Goal: Task Accomplishment & Management: Use online tool/utility

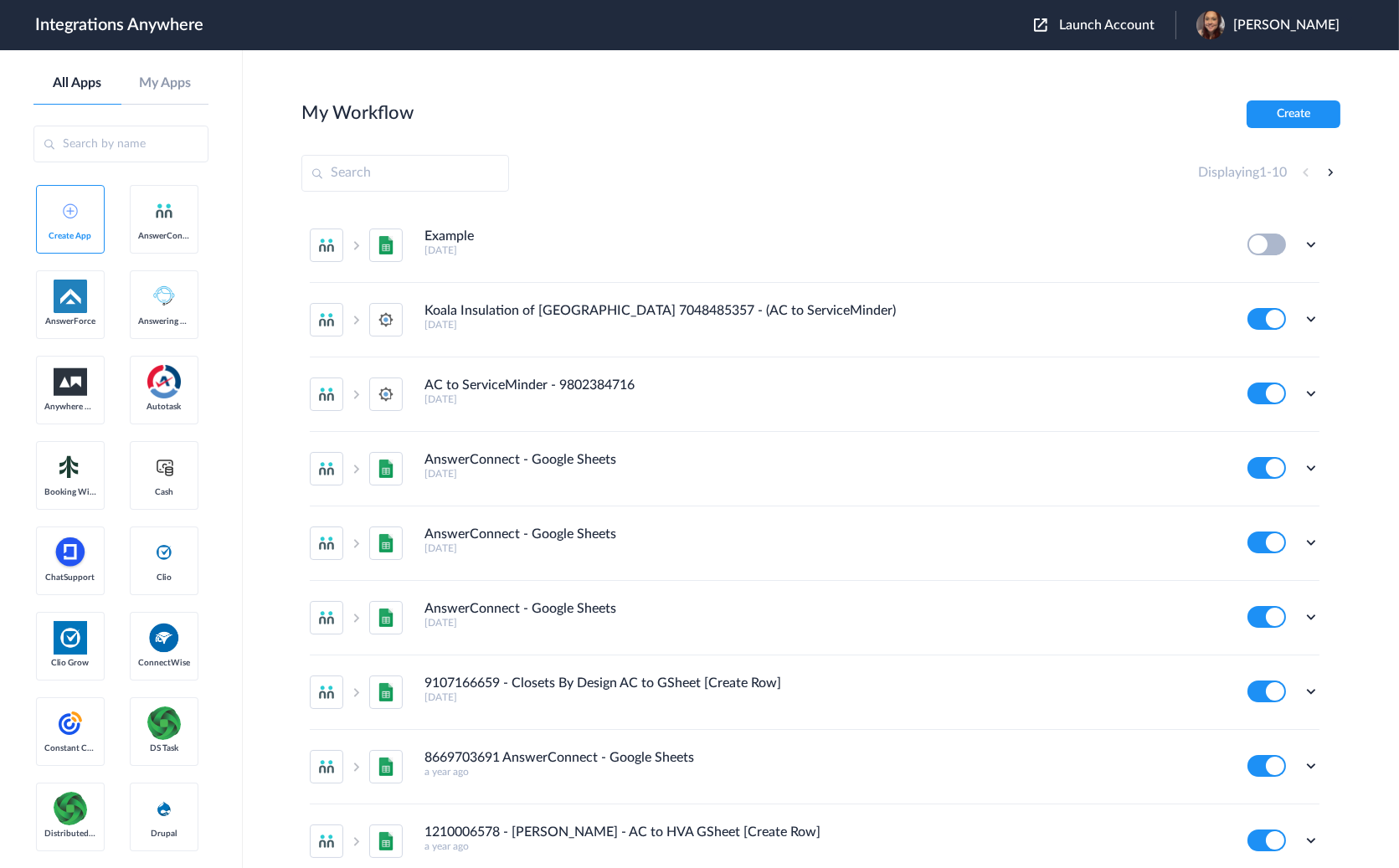
click at [1133, 19] on span "Launch Account" at bounding box center [1106, 26] width 95 height 14
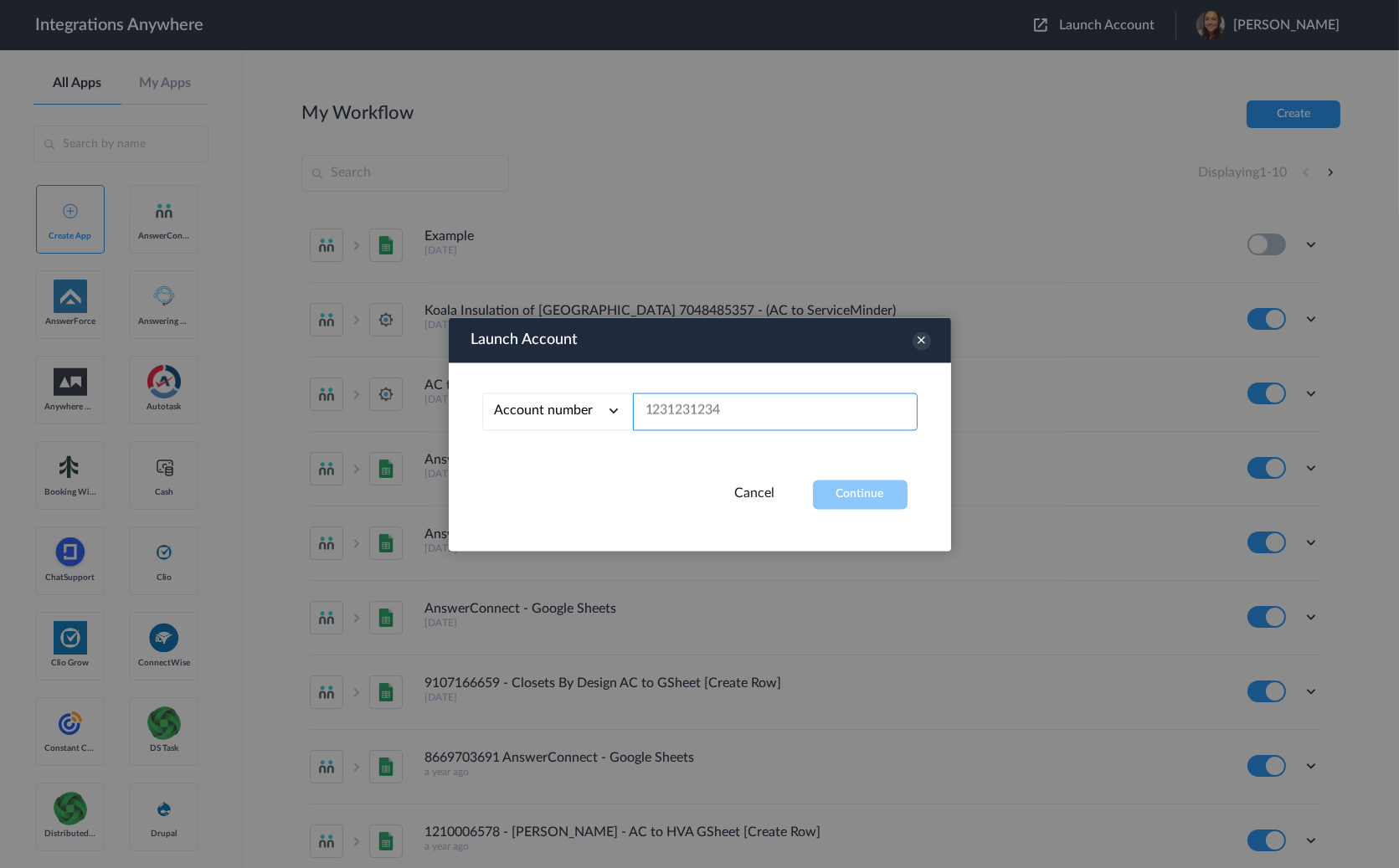
click at [699, 402] on input "text" at bounding box center [775, 411] width 285 height 37
paste input "7046281649"
type input "7046281649"
click at [863, 491] on button "Continue" at bounding box center [859, 494] width 94 height 29
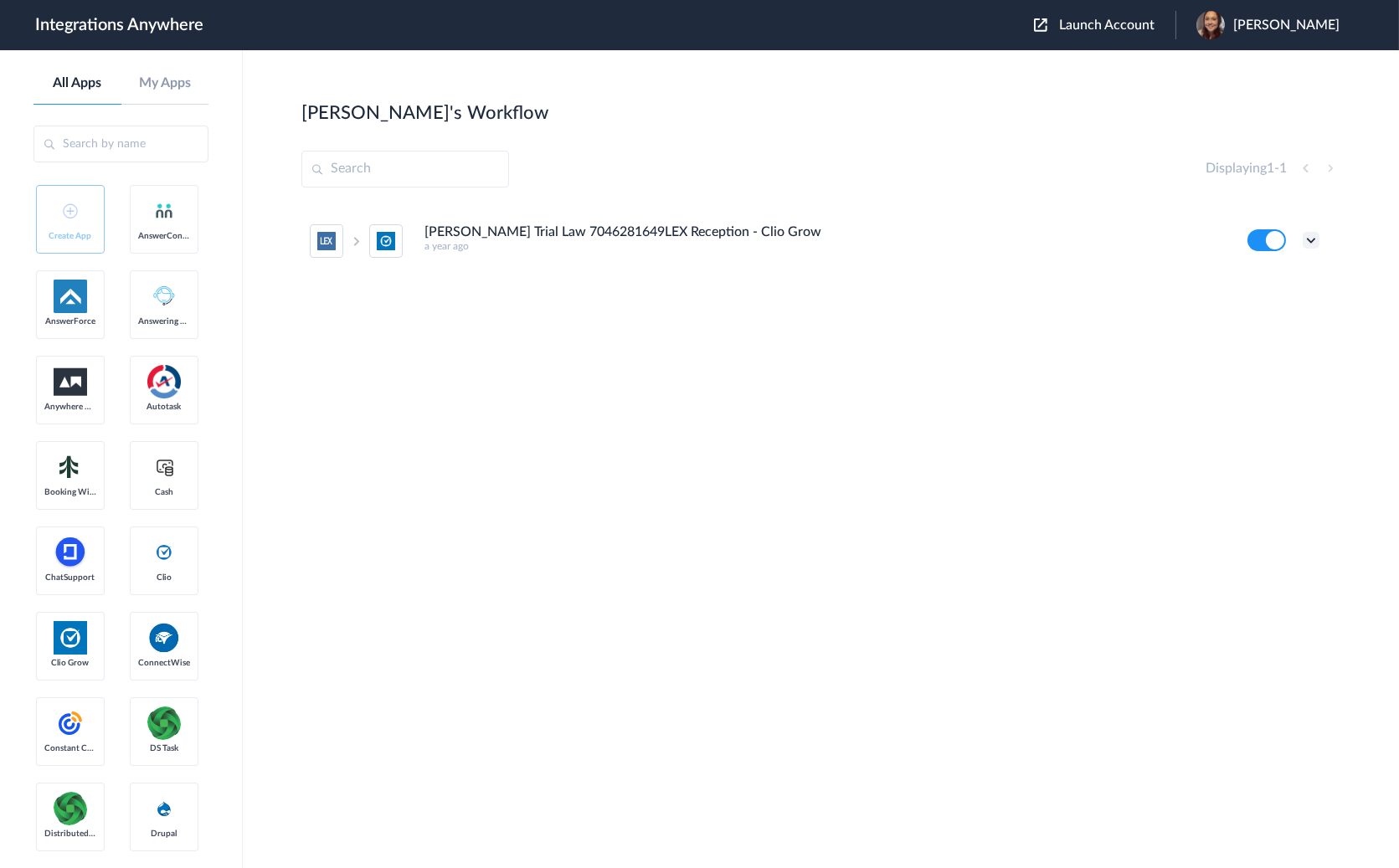
click at [1310, 244] on icon at bounding box center [1310, 239] width 17 height 17
click at [1266, 280] on li "Edit" at bounding box center [1265, 280] width 109 height 31
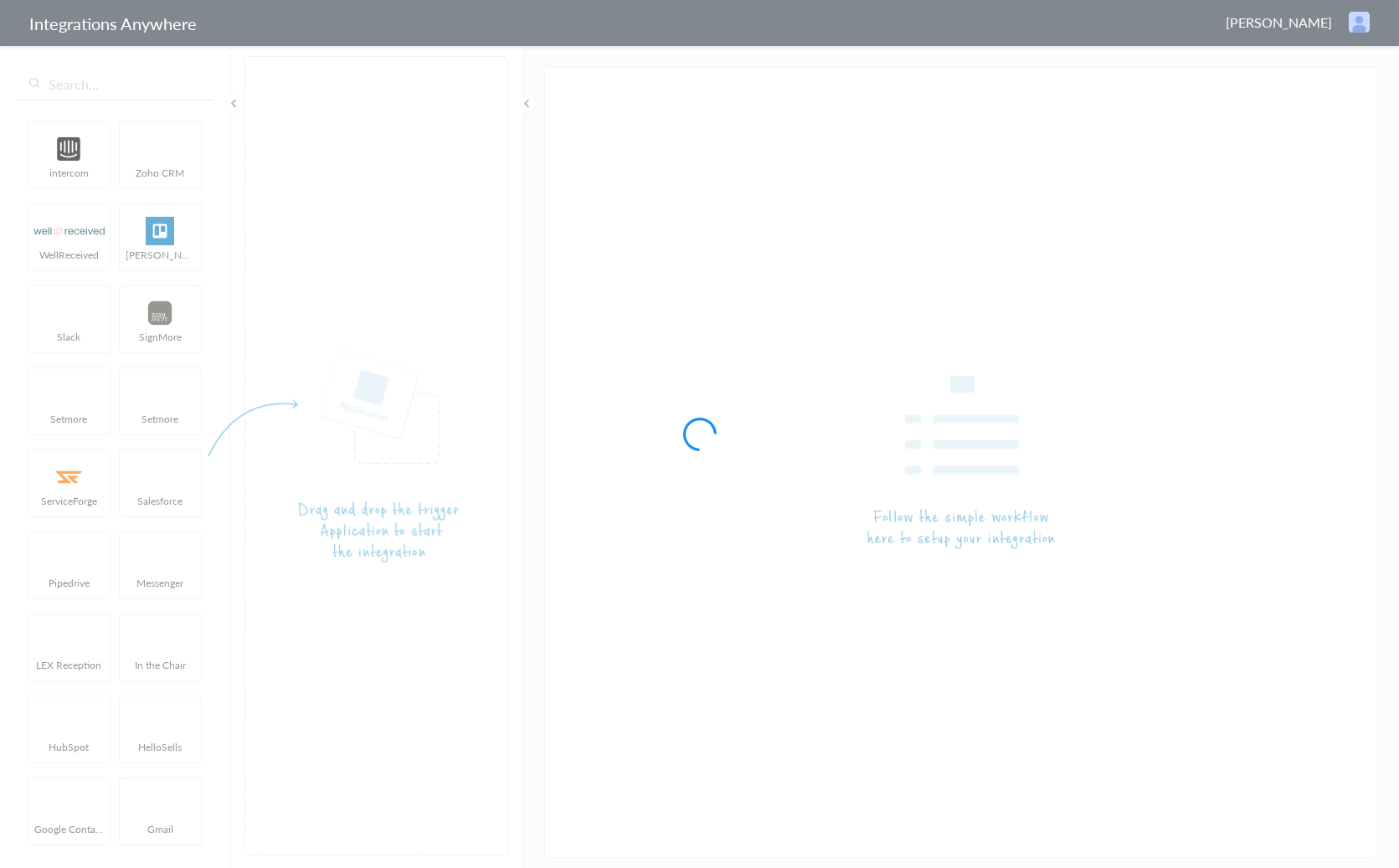
type input "[PERSON_NAME] Trial Law 7046281649LEX Reception - Clio Grow"
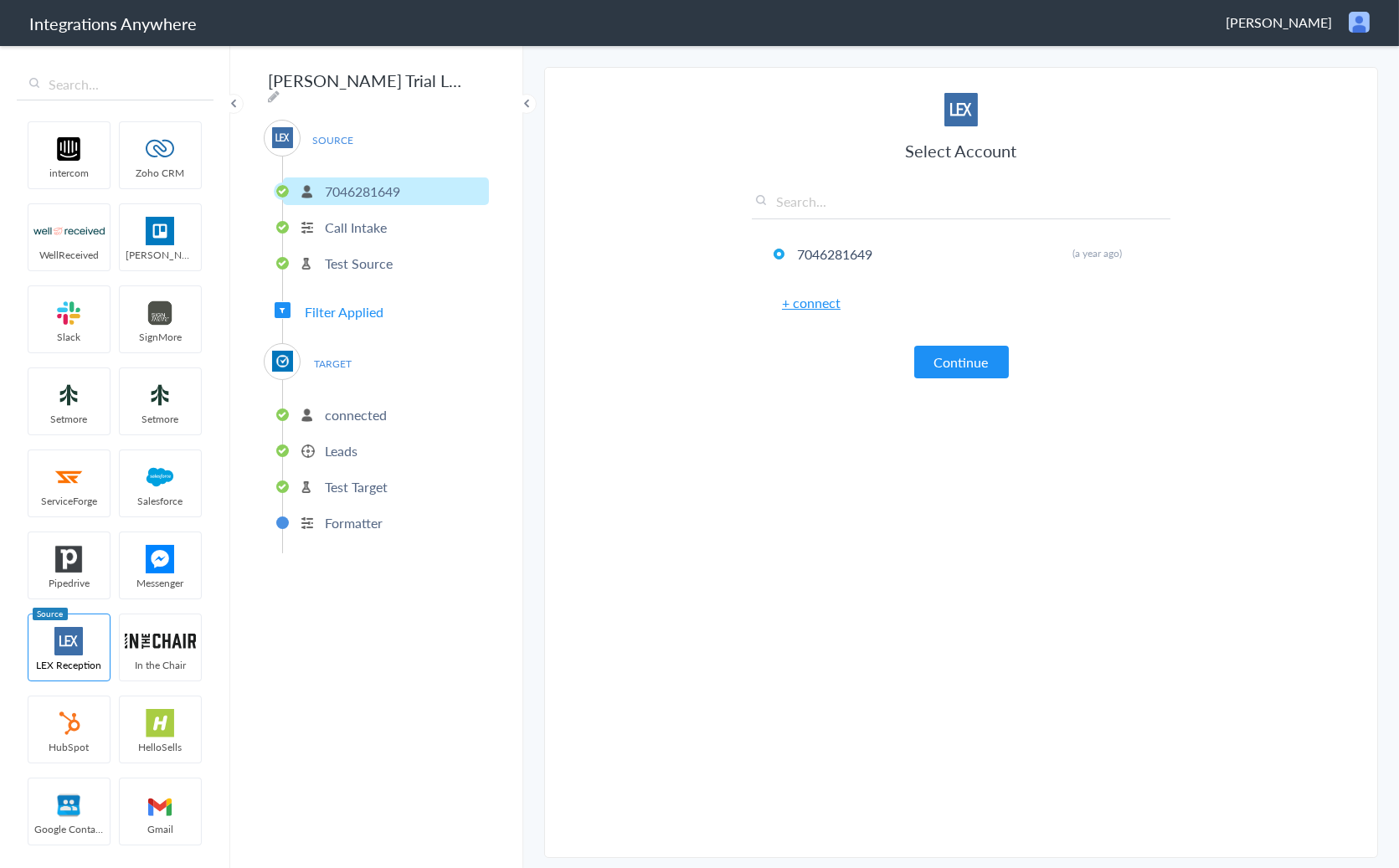
click at [369, 412] on p "connected" at bounding box center [355, 415] width 62 height 20
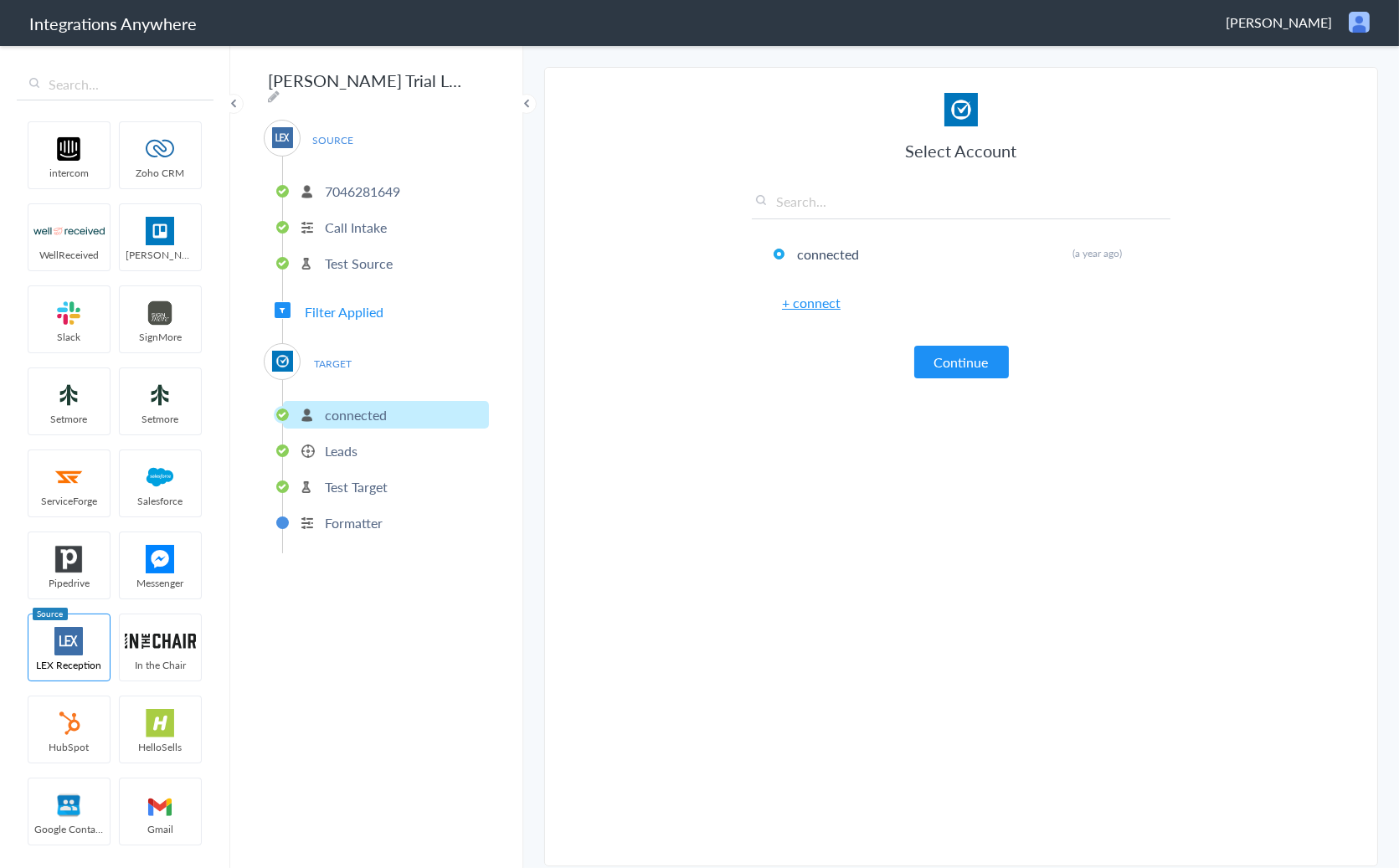
click at [356, 441] on p "Leads" at bounding box center [340, 451] width 32 height 20
